Goal: Find specific page/section: Find specific page/section

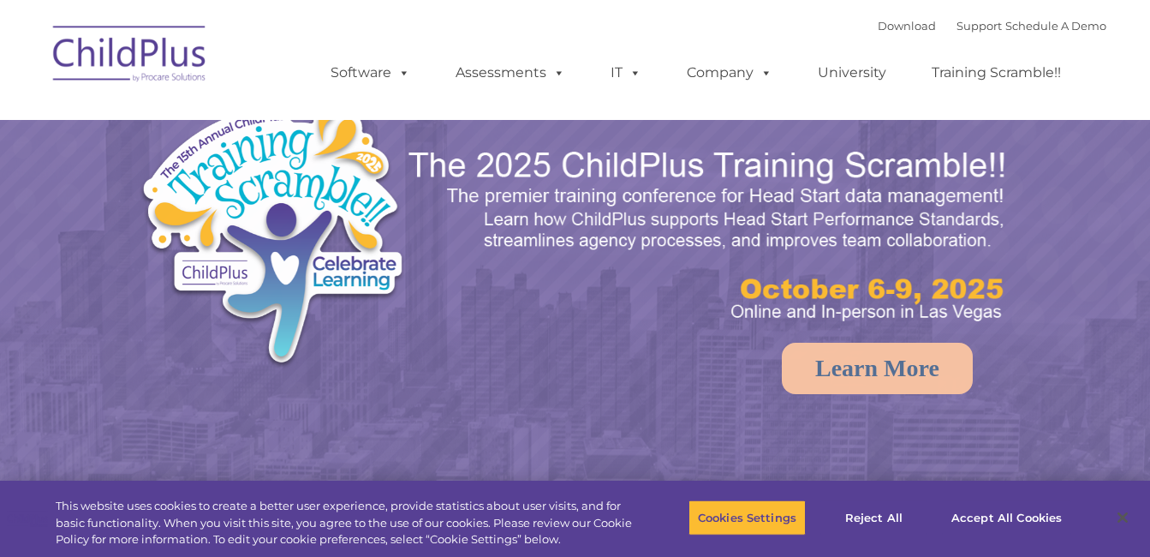
select select "MEDIUM"
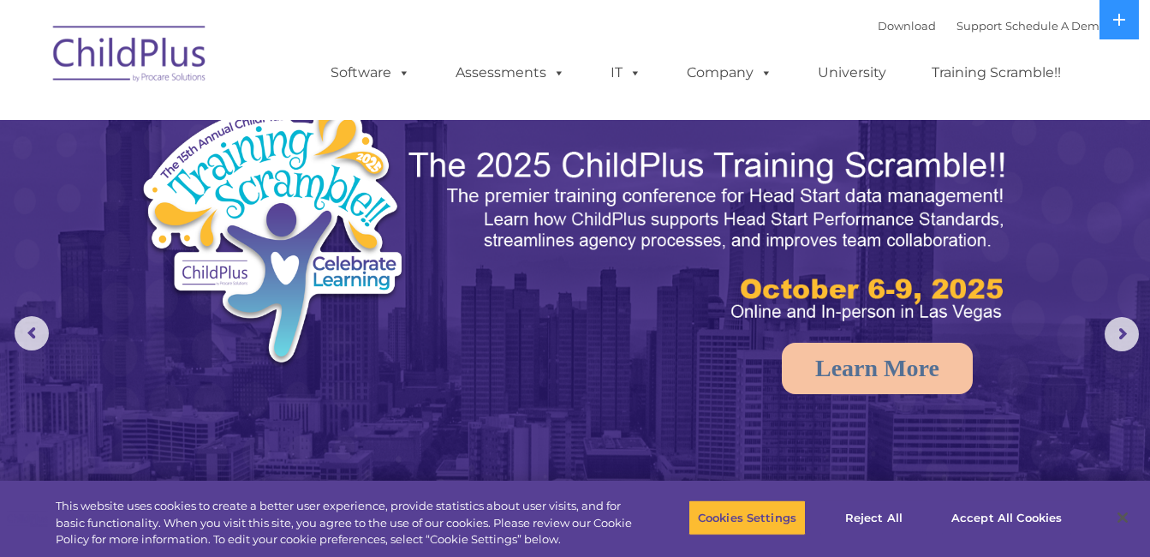
click at [633, 260] on img at bounding box center [710, 236] width 606 height 181
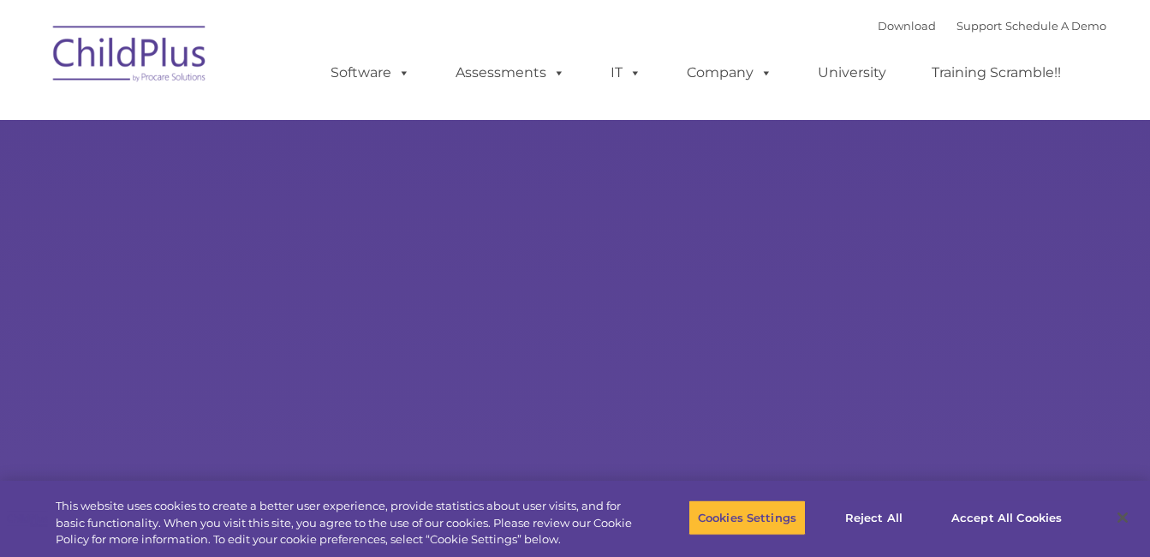
type input ""
select select "MEDIUM"
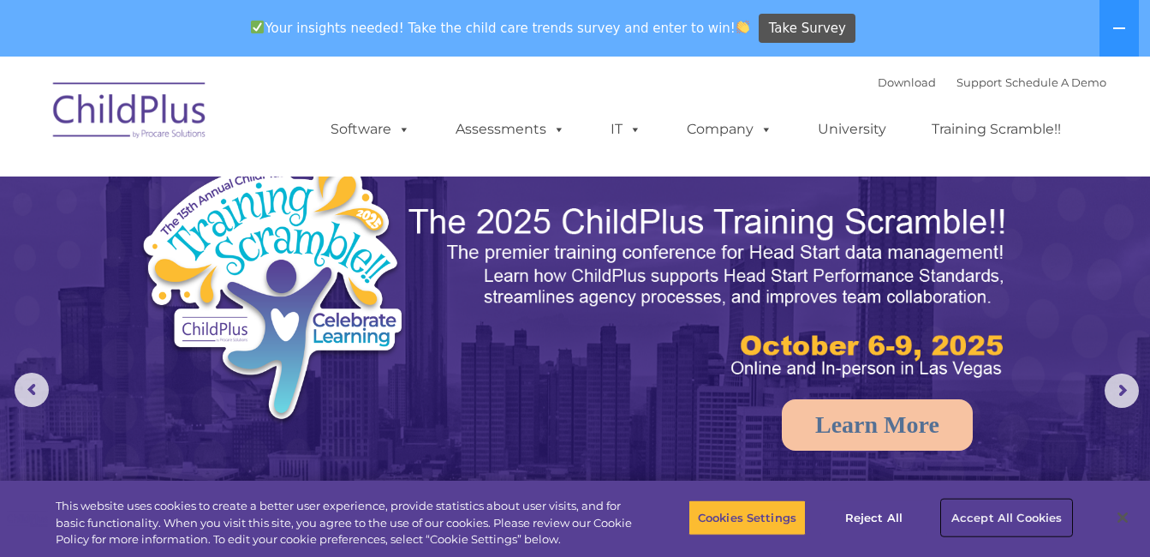
click at [948, 514] on button "Accept All Cookies" at bounding box center [1006, 517] width 129 height 36
